Goal: Use online tool/utility

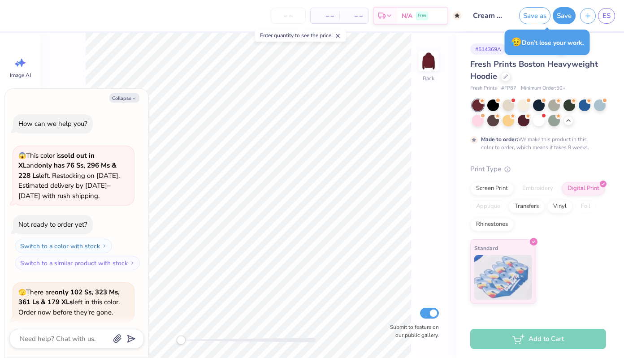
scroll to position [487, 0]
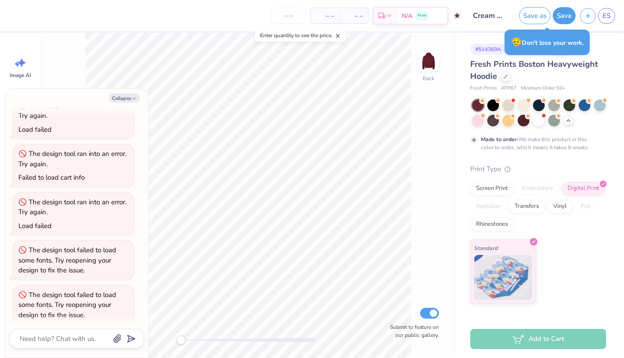
type textarea "x"
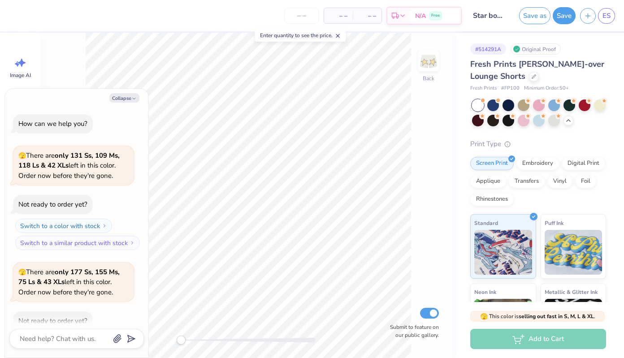
scroll to position [698, 0]
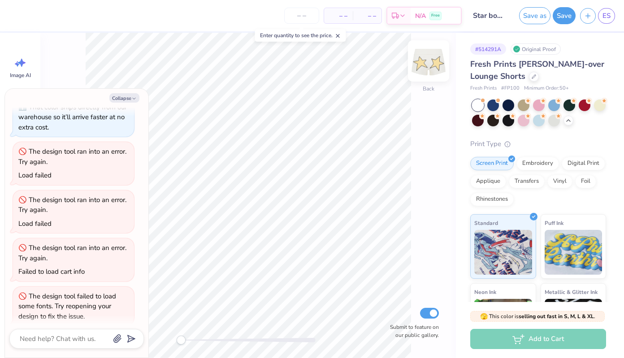
click at [429, 66] on img at bounding box center [429, 61] width 36 height 36
click at [126, 99] on button "Collapse" at bounding box center [124, 97] width 30 height 9
type textarea "x"
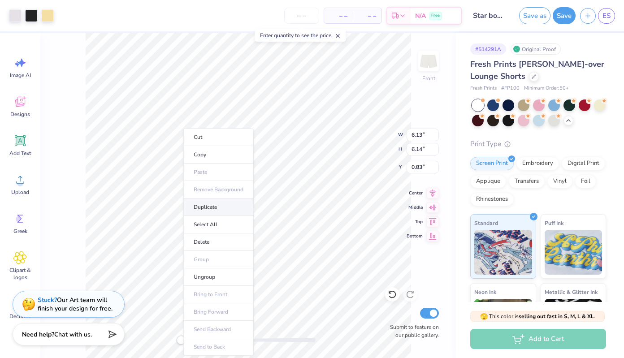
click at [208, 210] on li "Duplicate" at bounding box center [218, 207] width 70 height 17
type input "1.83"
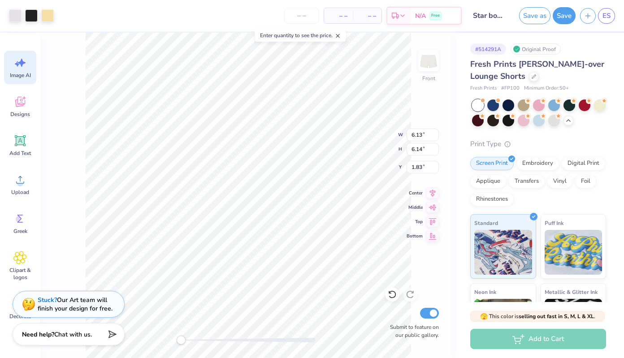
click at [21, 73] on span "Image AI" at bounding box center [20, 75] width 21 height 7
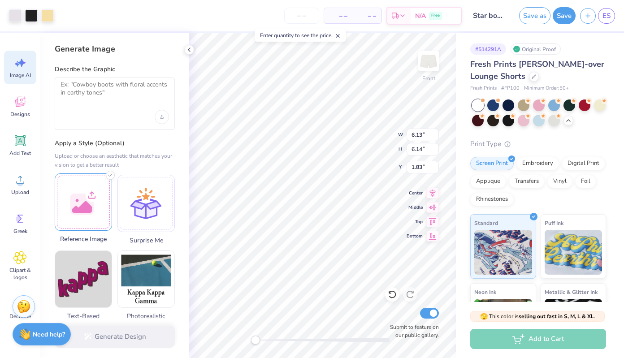
click at [87, 205] on div at bounding box center [83, 201] width 57 height 57
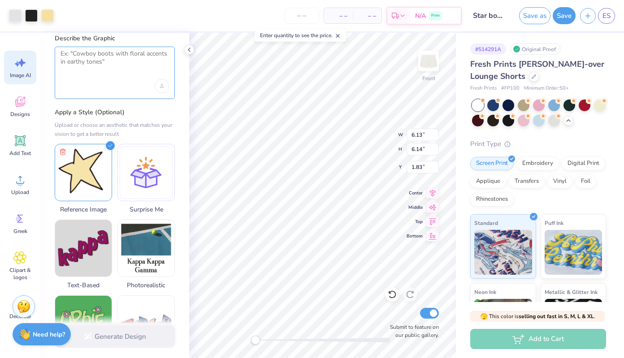
click at [104, 65] on textarea at bounding box center [115, 61] width 108 height 22
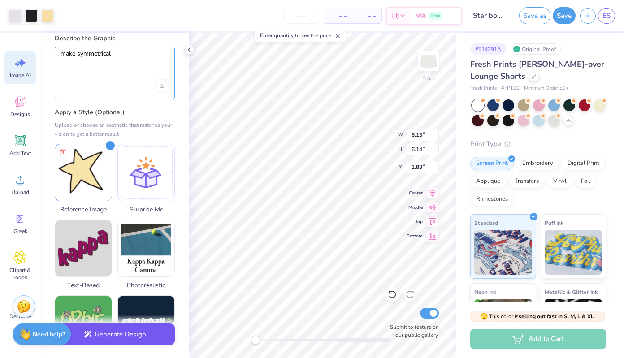
type textarea "make symmetrical"
click at [129, 333] on button "Generate Design" at bounding box center [115, 335] width 120 height 22
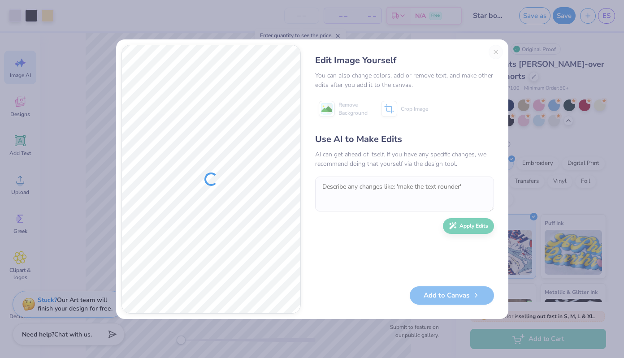
click at [496, 53] on div "Edit Image Yourself You can also change colors, add or remove text, and make ot…" at bounding box center [404, 179] width 197 height 269
click at [494, 51] on div "Edit Image Yourself You can also change colors, add or remove text, and make ot…" at bounding box center [404, 179] width 197 height 269
